Goal: Transaction & Acquisition: Register for event/course

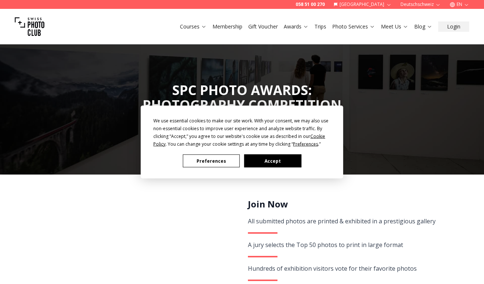
click at [277, 163] on button "Accept" at bounding box center [272, 160] width 57 height 13
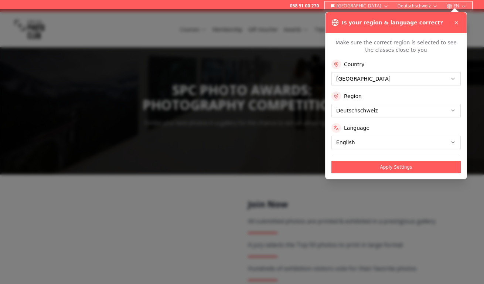
click at [461, 22] on div "Is your region & language correct?" at bounding box center [396, 22] width 141 height 21
click at [464, 20] on div "Is your region & language correct?" at bounding box center [396, 22] width 141 height 21
click at [454, 20] on icon at bounding box center [457, 23] width 6 height 6
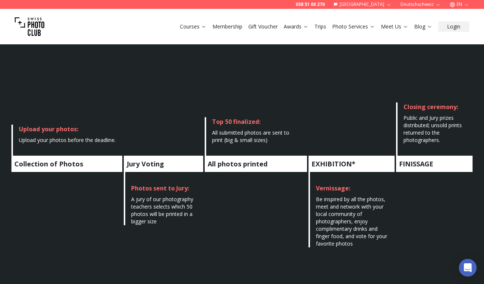
scroll to position [414, 0]
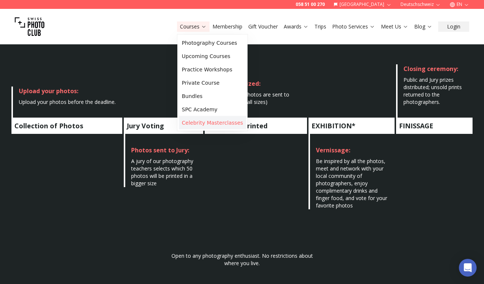
click at [203, 121] on link "Celebrity Masterclasses" at bounding box center [212, 122] width 67 height 13
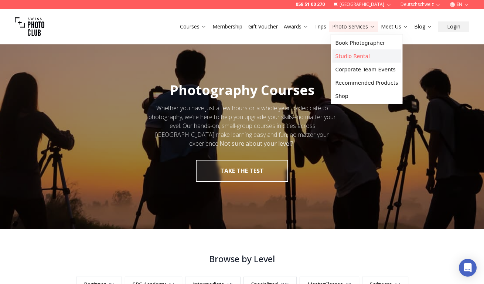
click at [360, 57] on link "Studio Rental" at bounding box center [367, 56] width 69 height 13
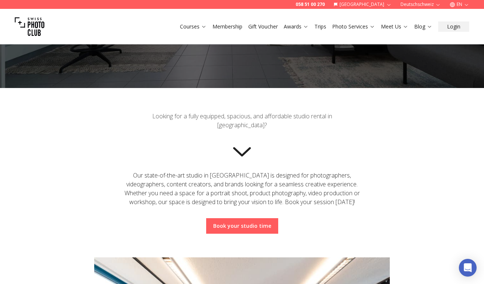
scroll to position [384, 0]
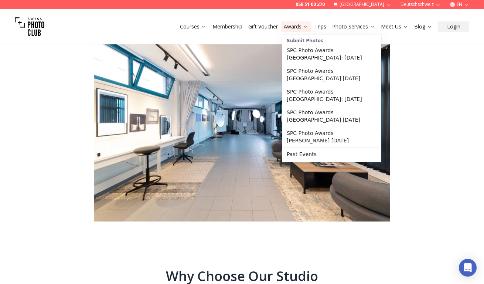
click at [301, 25] on link "Awards" at bounding box center [296, 26] width 25 height 7
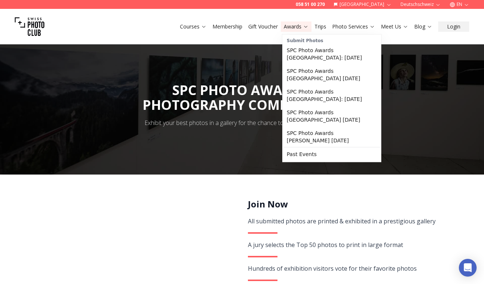
click at [385, 171] on div at bounding box center [242, 104] width 484 height 139
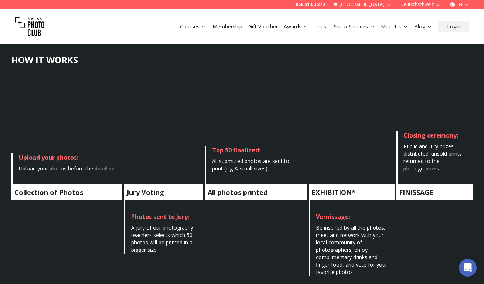
scroll to position [229, 0]
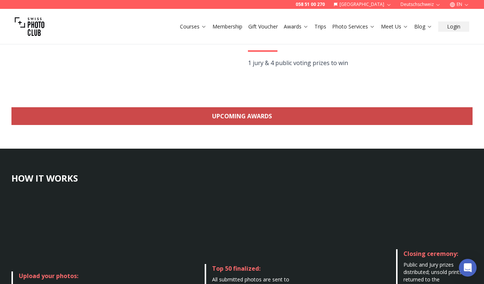
click at [266, 118] on link "Upcoming Awards" at bounding box center [241, 116] width 461 height 18
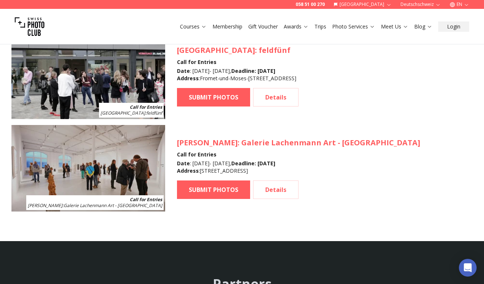
scroll to position [986, 0]
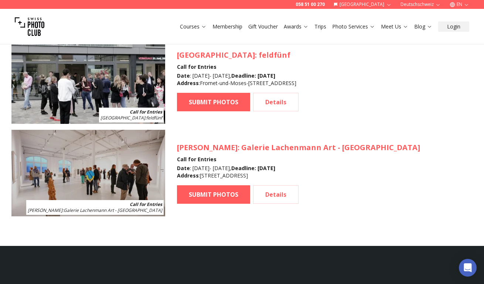
click at [117, 89] on img at bounding box center [88, 80] width 154 height 86
click at [263, 105] on link "Details" at bounding box center [275, 102] width 45 height 18
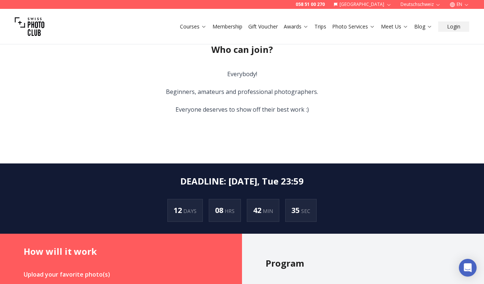
scroll to position [381, 0]
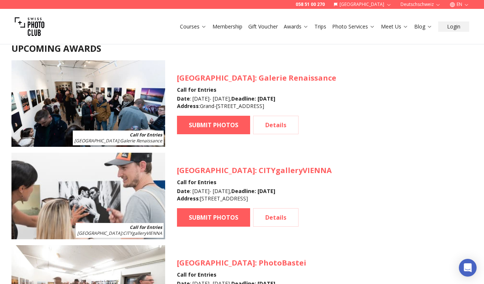
scroll to position [657, 0]
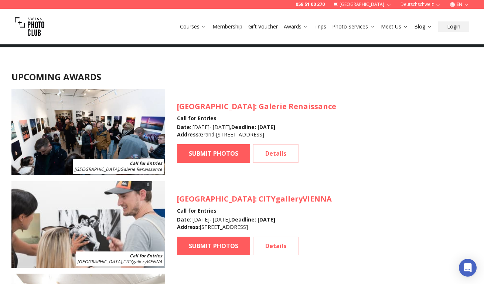
click at [142, 132] on img at bounding box center [88, 132] width 154 height 86
drag, startPoint x: 141, startPoint y: 168, endPoint x: 201, endPoint y: 163, distance: 60.9
click at [141, 168] on span "[GEOGRAPHIC_DATA] : Galerie Renaissance" at bounding box center [118, 169] width 88 height 6
click at [209, 155] on link "SUBMIT PHOTOS" at bounding box center [213, 153] width 73 height 18
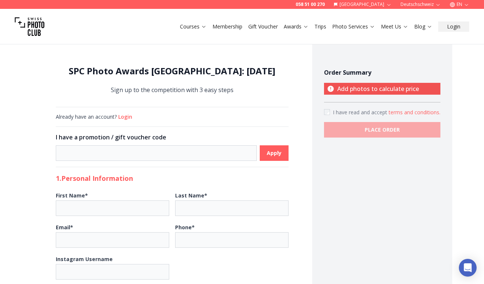
click at [235, 30] on button "Membership" at bounding box center [228, 26] width 36 height 10
click at [229, 25] on link "Membership" at bounding box center [228, 26] width 30 height 7
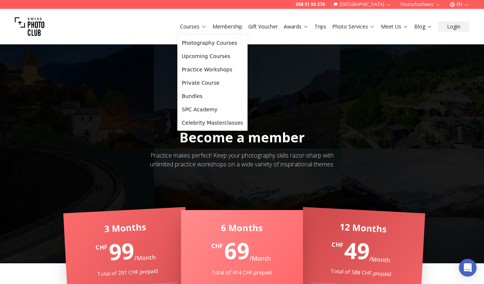
click at [191, 26] on link "Courses" at bounding box center [193, 26] width 27 height 7
